Goal: Task Accomplishment & Management: Manage account settings

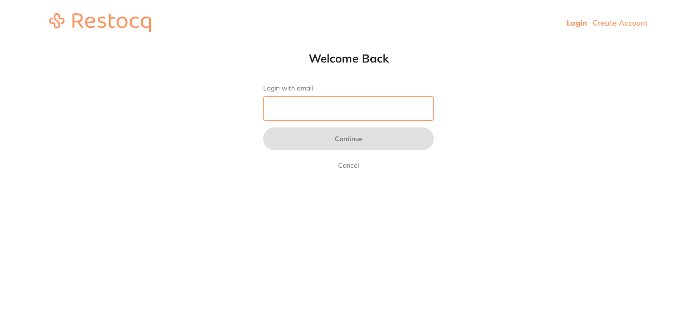
drag, startPoint x: 0, startPoint y: 0, endPoint x: 310, endPoint y: 104, distance: 327.3
click at [310, 106] on input "Login with email" at bounding box center [348, 108] width 171 height 25
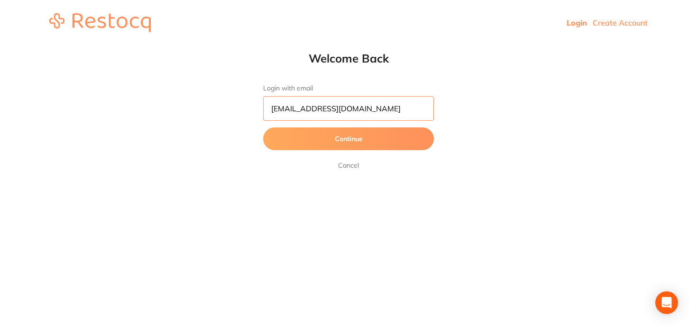
type input "[EMAIL_ADDRESS][DOMAIN_NAME]"
click at [263, 128] on button "Continue" at bounding box center [348, 139] width 171 height 23
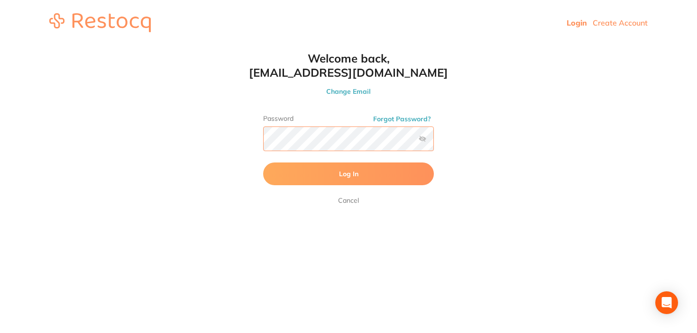
click at [263, 163] on button "Log In" at bounding box center [348, 174] width 171 height 23
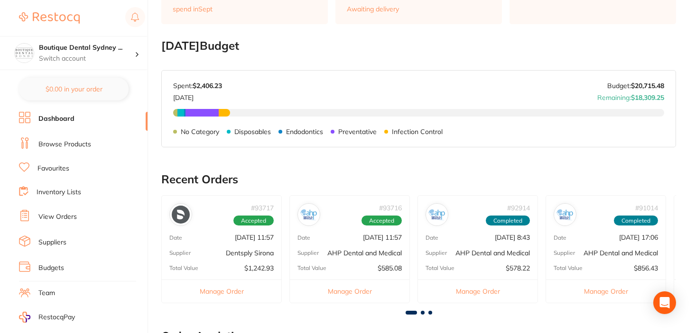
scroll to position [119, 0]
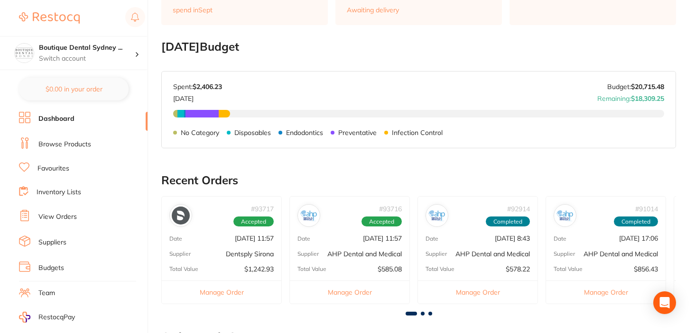
click at [48, 140] on link "Browse Products" at bounding box center [64, 144] width 53 height 9
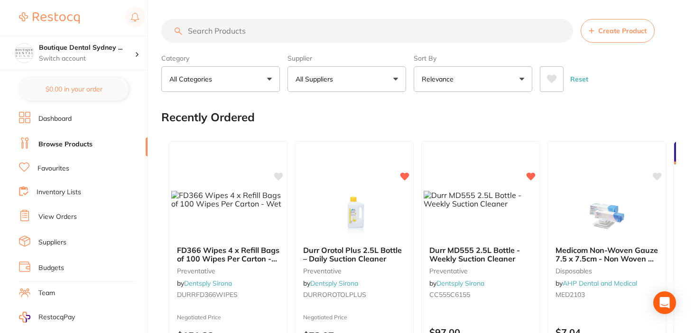
click at [56, 236] on li "Suppliers" at bounding box center [83, 243] width 129 height 14
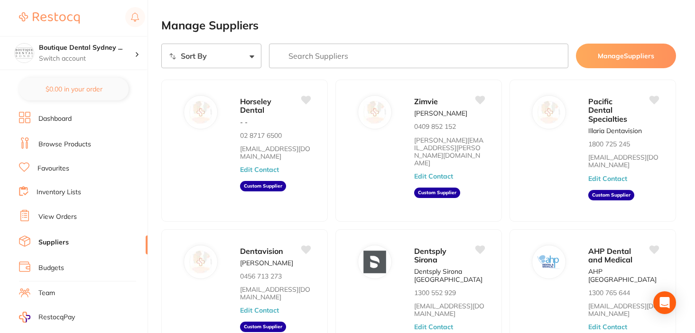
click at [35, 213] on li "View Orders" at bounding box center [83, 217] width 129 height 14
